Goal: Check status: Check status

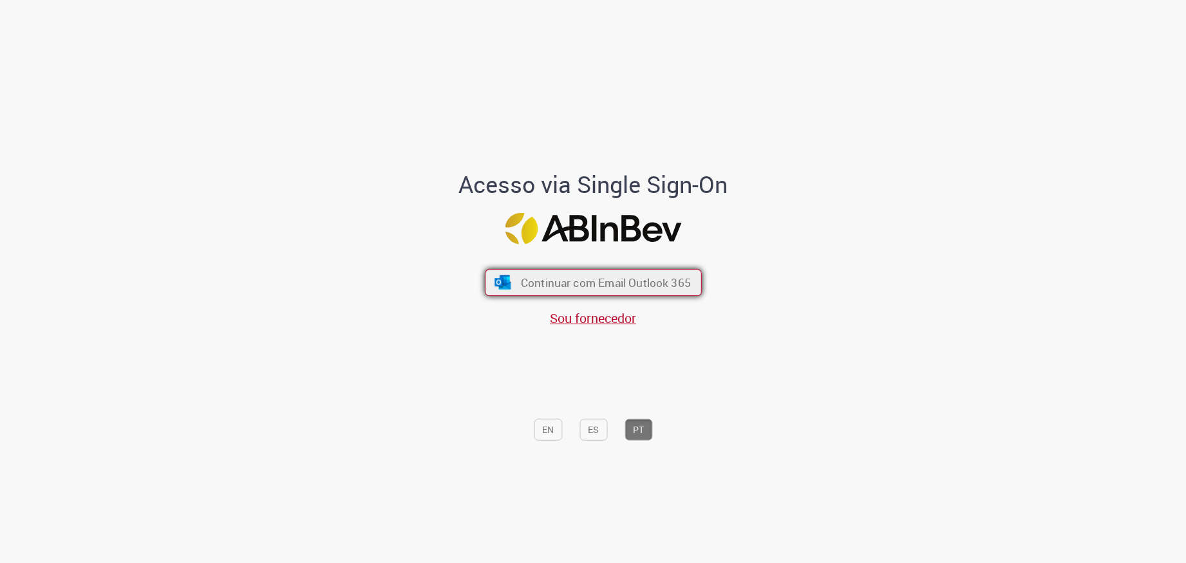
click at [600, 285] on span "Continuar com Email Outlook 365" at bounding box center [605, 282] width 170 height 15
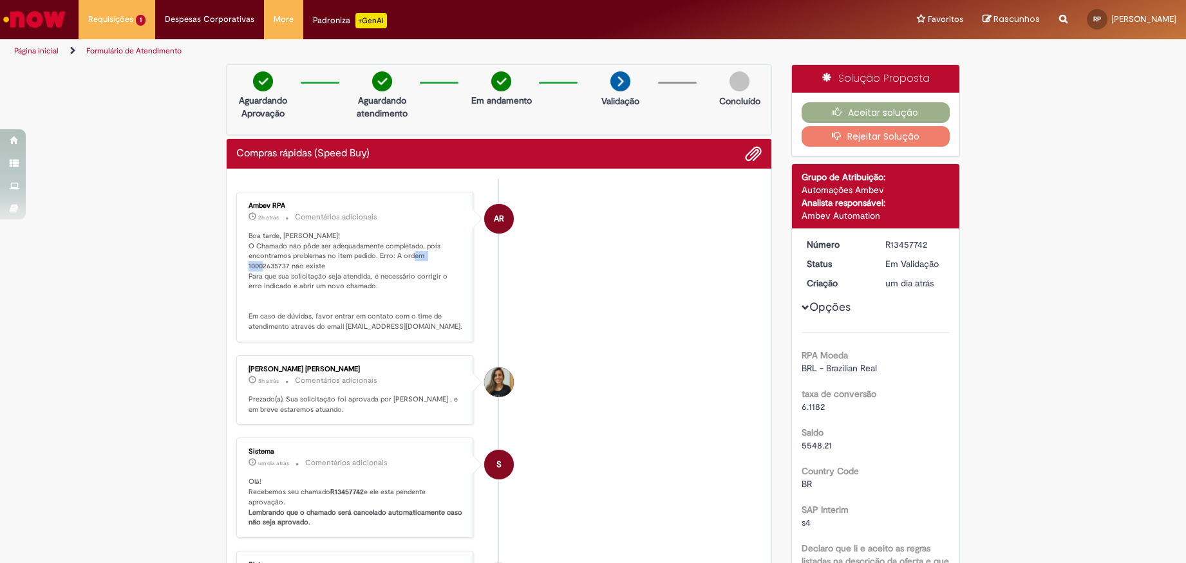
drag, startPoint x: 282, startPoint y: 264, endPoint x: 254, endPoint y: 267, distance: 27.9
click at [254, 267] on p "Boa tarde, [PERSON_NAME]! O Chamado não pôde ser adequadamente completado, pois…" at bounding box center [356, 281] width 214 height 101
click at [282, 271] on p "Boa tarde, [PERSON_NAME]! O Chamado não pôde ser adequadamente completado, pois…" at bounding box center [356, 281] width 214 height 101
drag, startPoint x: 284, startPoint y: 265, endPoint x: 243, endPoint y: 262, distance: 40.7
click at [249, 262] on p "Boa tarde, [PERSON_NAME]! O Chamado não pôde ser adequadamente completado, pois…" at bounding box center [356, 281] width 214 height 101
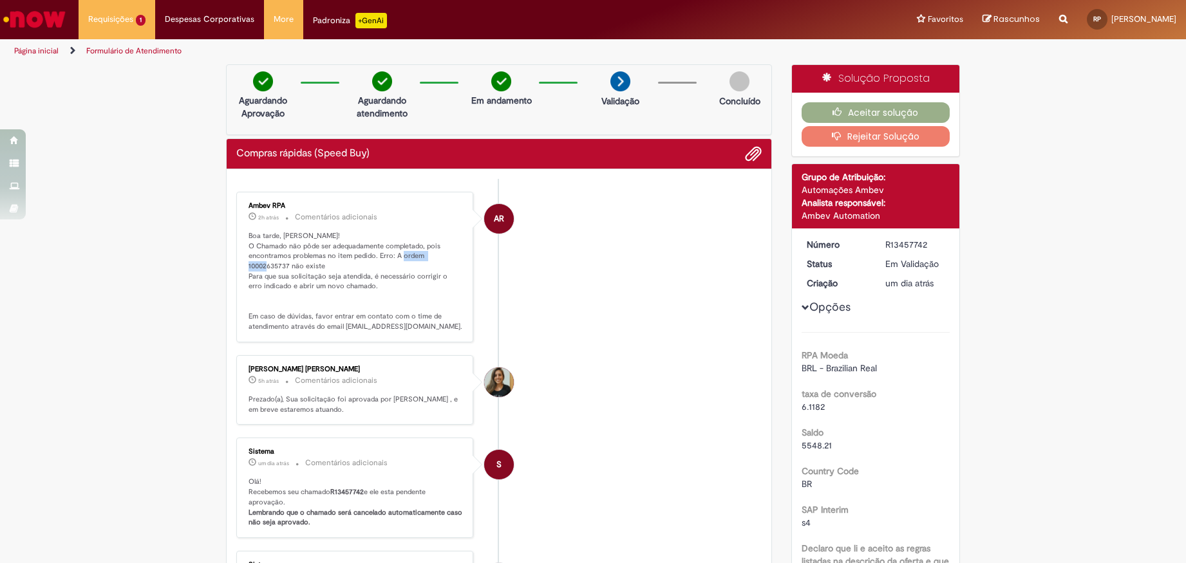
copy p "10002635737"
